Goal: Task Accomplishment & Management: Manage account settings

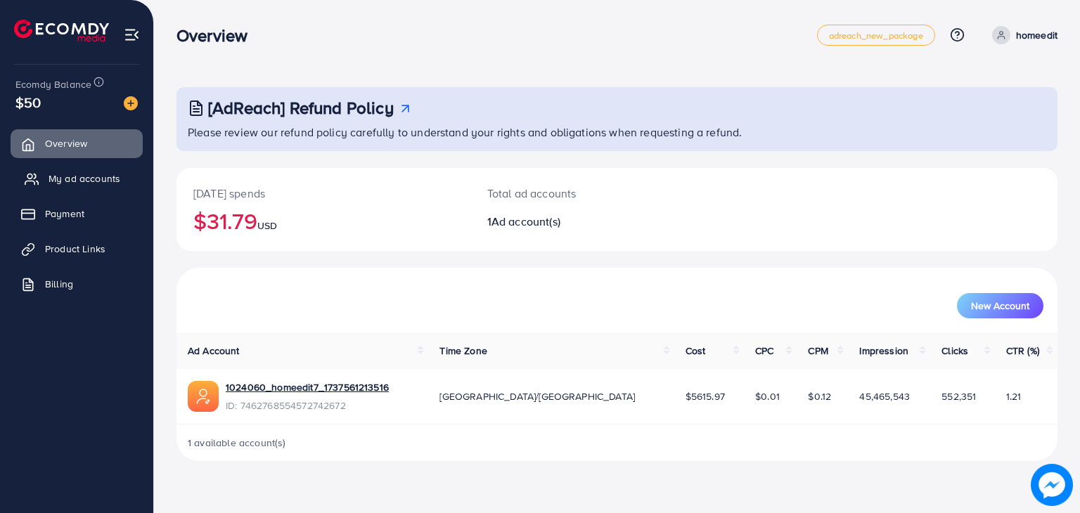
click at [103, 175] on span "My ad accounts" at bounding box center [84, 178] width 72 height 14
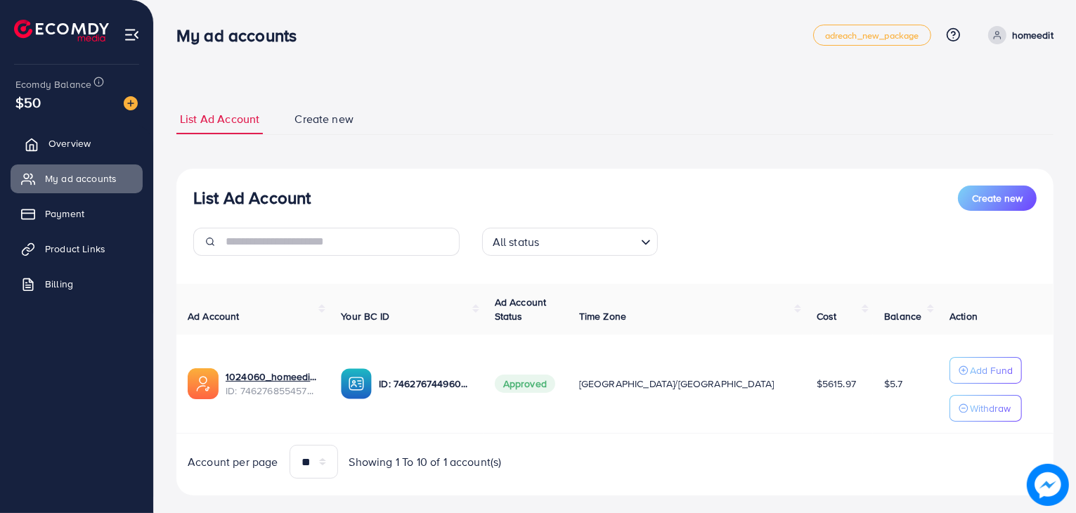
click at [86, 145] on span "Overview" at bounding box center [69, 143] width 42 height 14
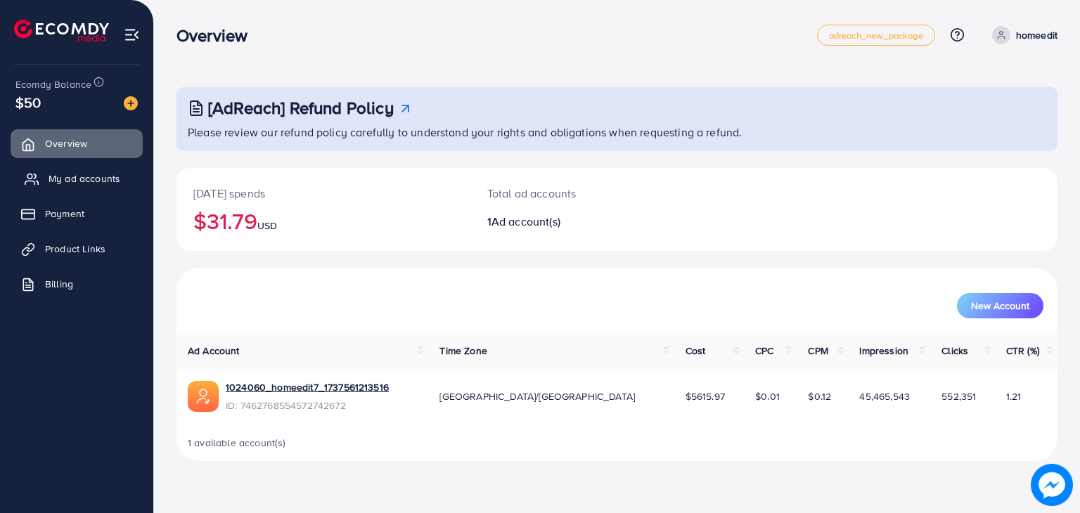
click at [85, 183] on span "My ad accounts" at bounding box center [84, 178] width 72 height 14
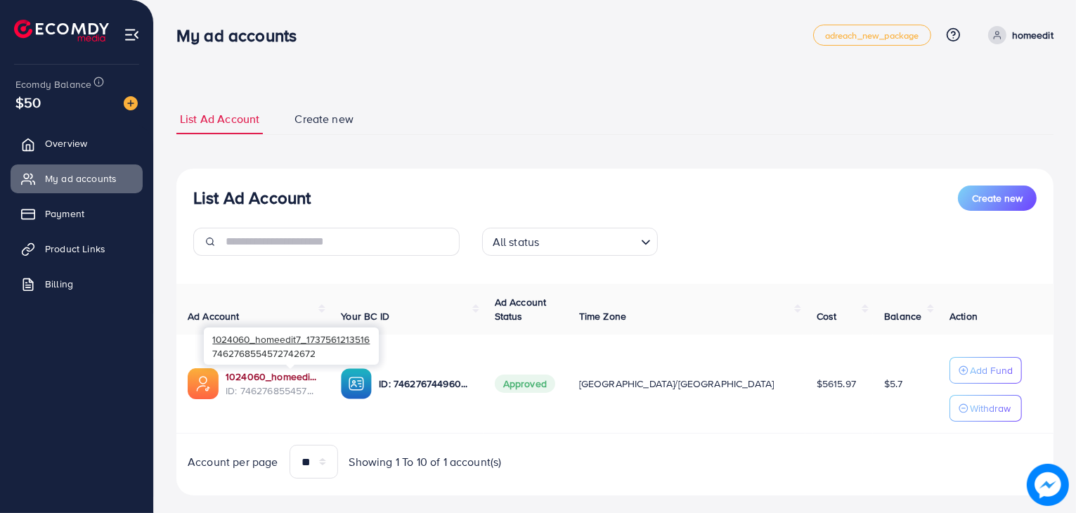
click at [284, 375] on link "1024060_homeedit7_1737561213516" at bounding box center [272, 377] width 93 height 14
